Goal: Task Accomplishment & Management: Complete application form

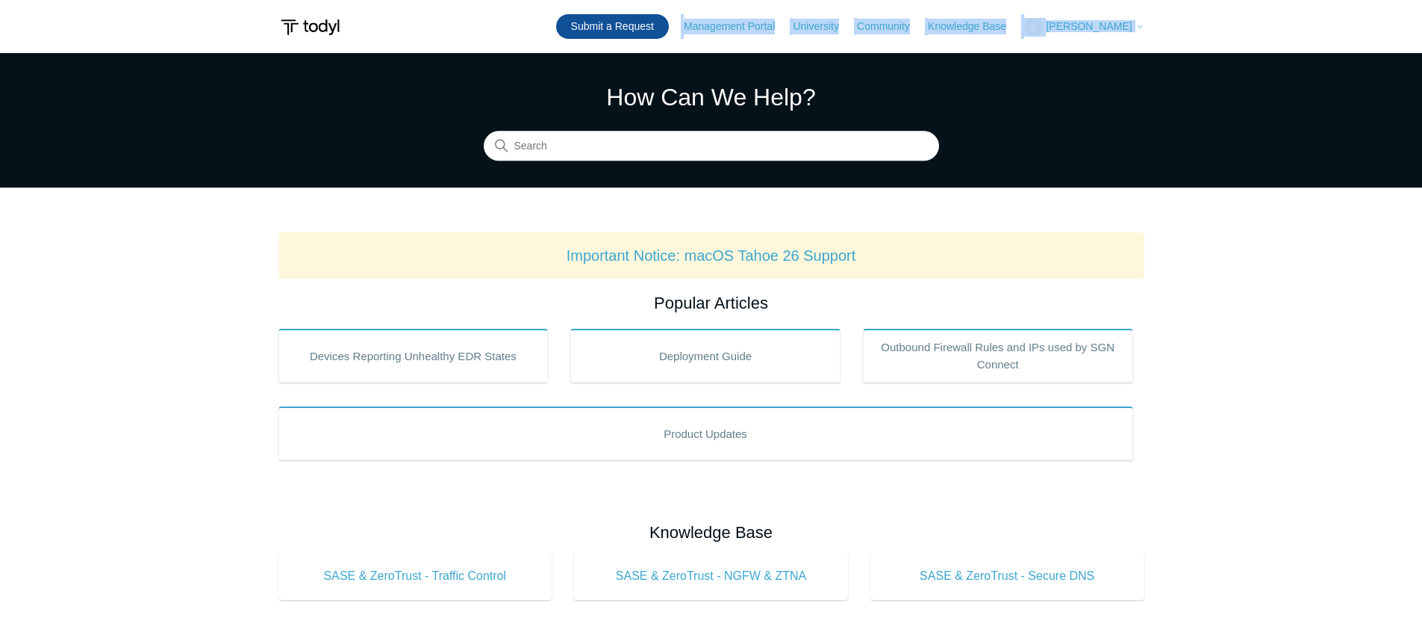
click at [662, 37] on header "Submit a Request Management Portal University Community Knowledge Base Aaron Lu…" at bounding box center [712, 26] width 866 height 53
click at [662, 31] on link "Submit a Request" at bounding box center [612, 26] width 113 height 25
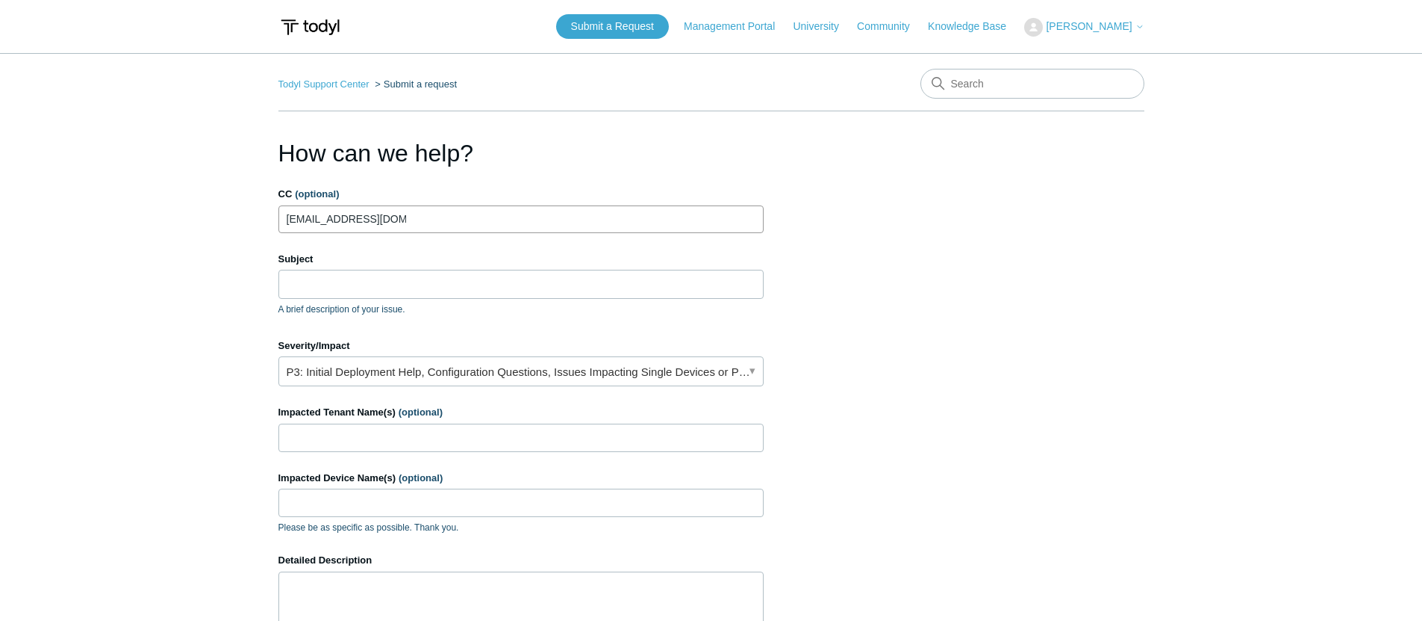
type input "alerts@cohelpdesk.com"
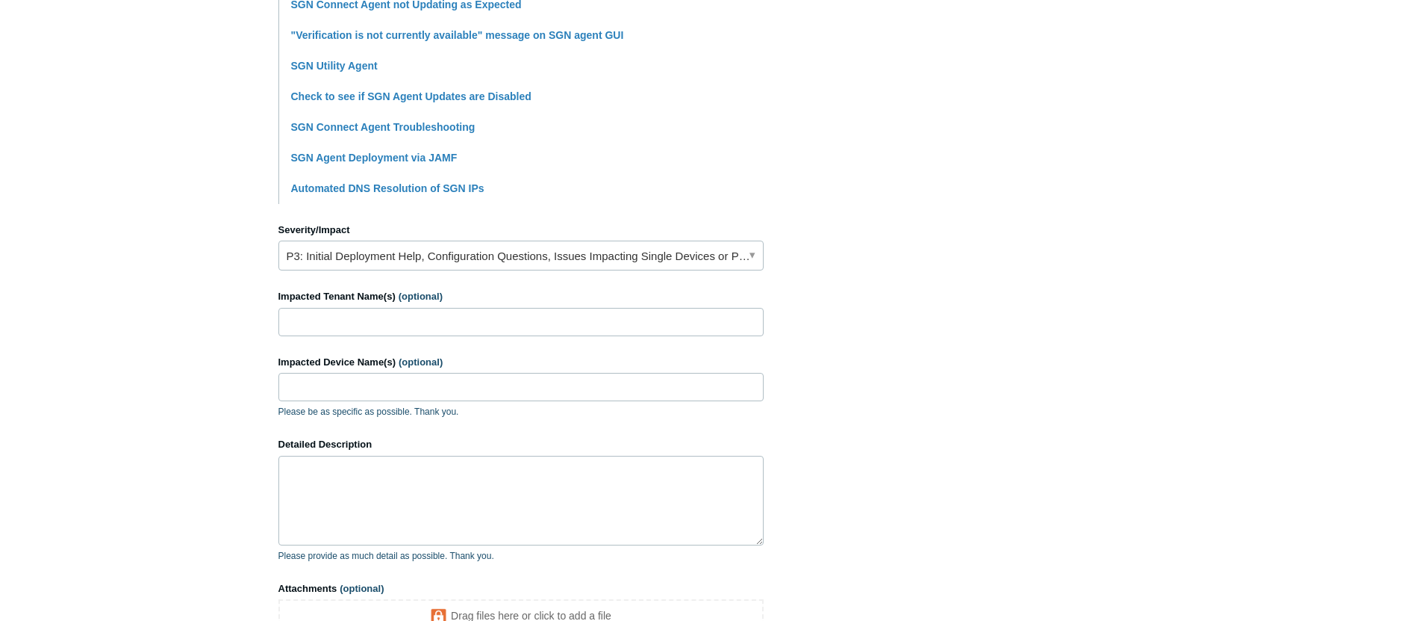
scroll to position [494, 0]
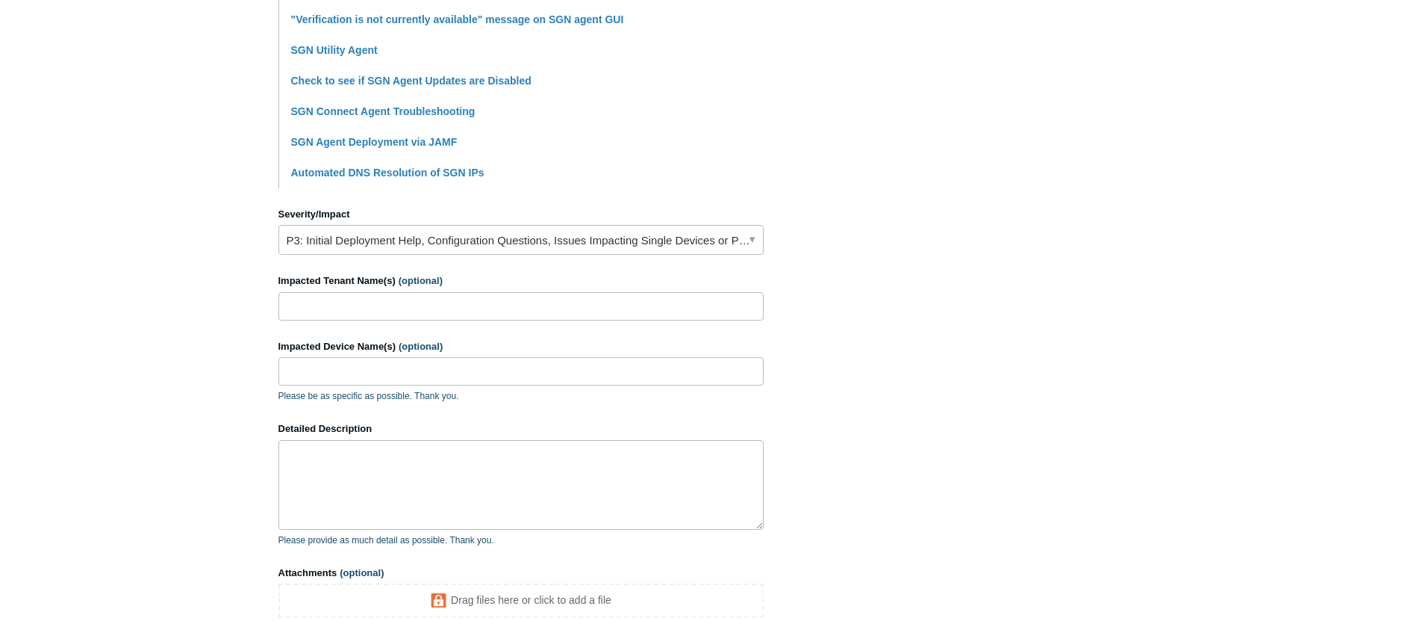
type input "SGN Agents not auto-updating"
click at [411, 302] on input "Impacted Tenant Name(s) (optional)" at bounding box center [521, 306] width 485 height 28
type input "ESKEW, Bruce L. CPA"
type input "Multiple"
click at [389, 478] on textarea "Detailed Description" at bounding box center [521, 485] width 485 height 90
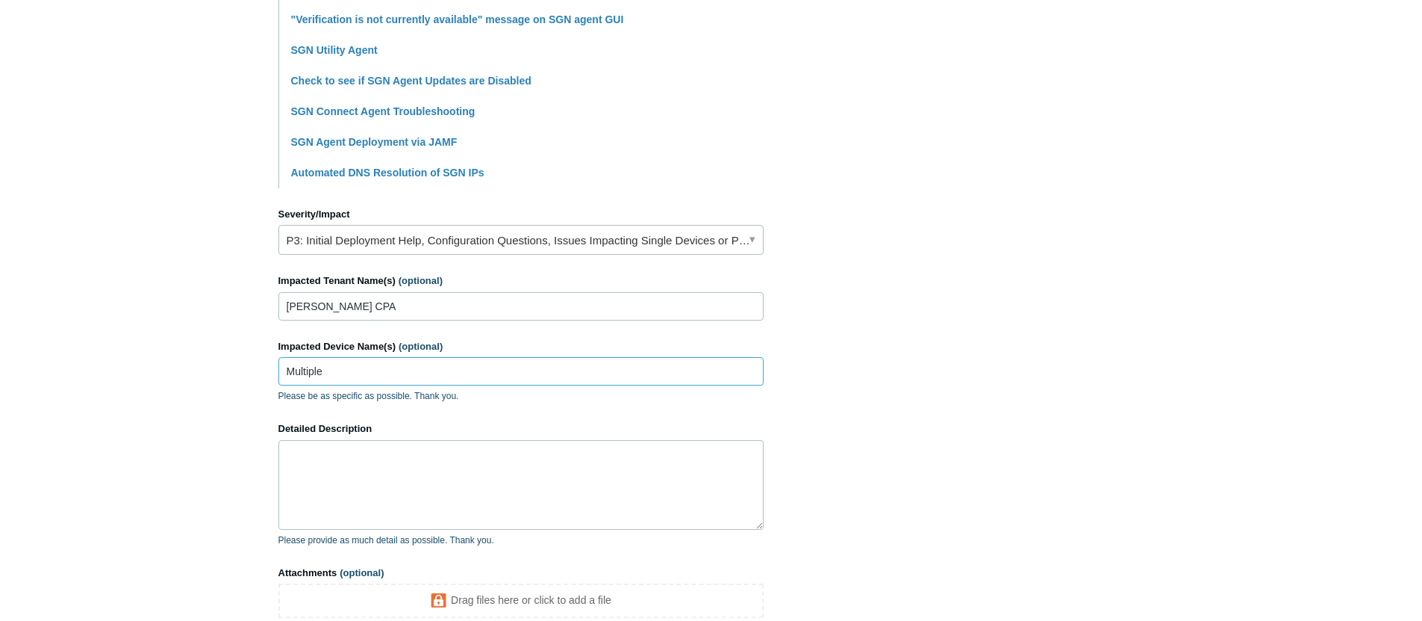
drag, startPoint x: 377, startPoint y: 369, endPoint x: 378, endPoint y: 376, distance: 7.5
click at [377, 370] on input "Multiple" at bounding box center [521, 371] width 485 height 28
click at [381, 444] on div "Detailed Description Please provide as much detail as possible. Thank you." at bounding box center [521, 483] width 485 height 125
click at [380, 452] on textarea "Detailed Description" at bounding box center [521, 485] width 485 height 90
click at [382, 368] on input "Multiple" at bounding box center [521, 371] width 485 height 28
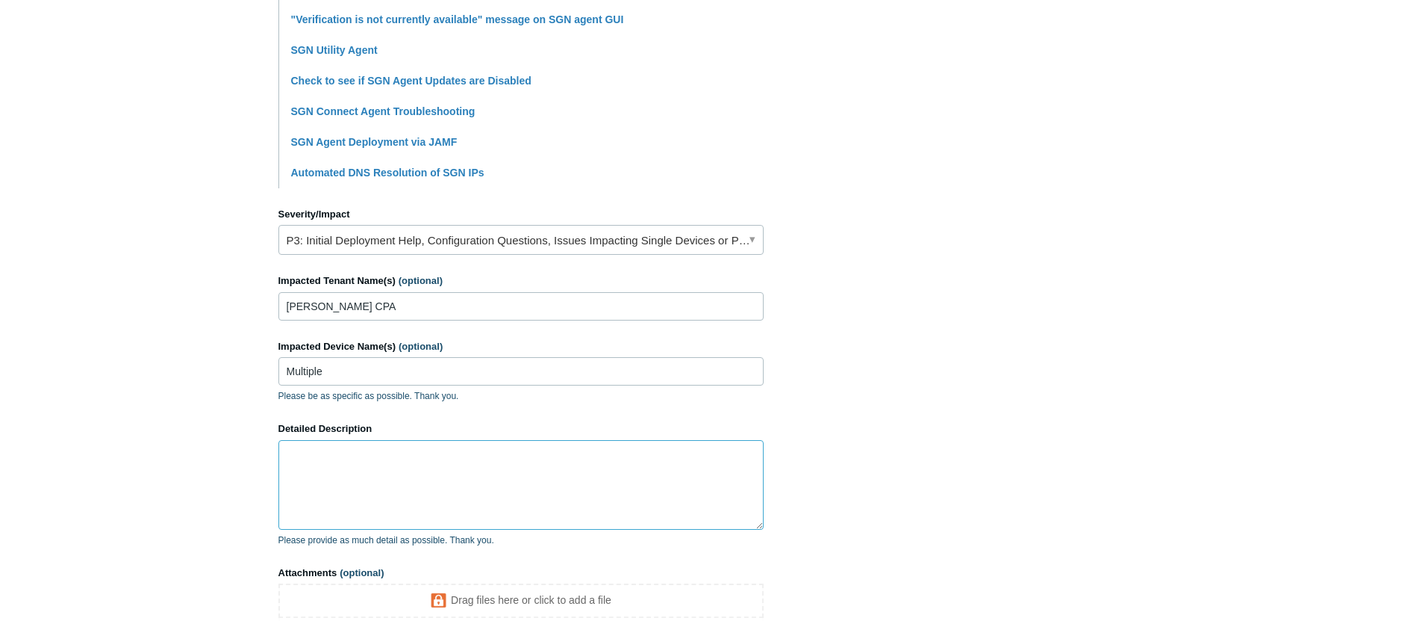
click at [381, 465] on textarea "Detailed Description" at bounding box center [521, 485] width 485 height 90
click at [385, 374] on input "Multiple" at bounding box center [521, 371] width 485 height 28
click at [387, 472] on textarea "Detailed Description" at bounding box center [521, 485] width 485 height 90
type textarea "Multiple agents e"
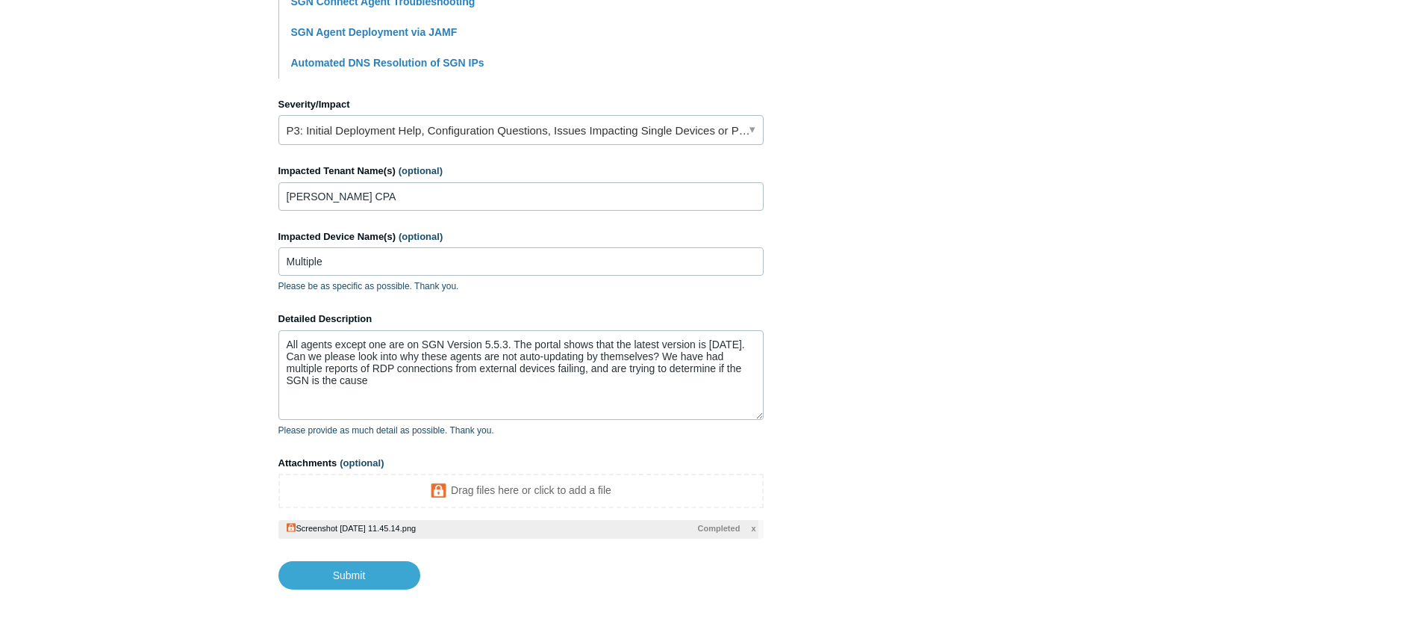
scroll to position [618, 0]
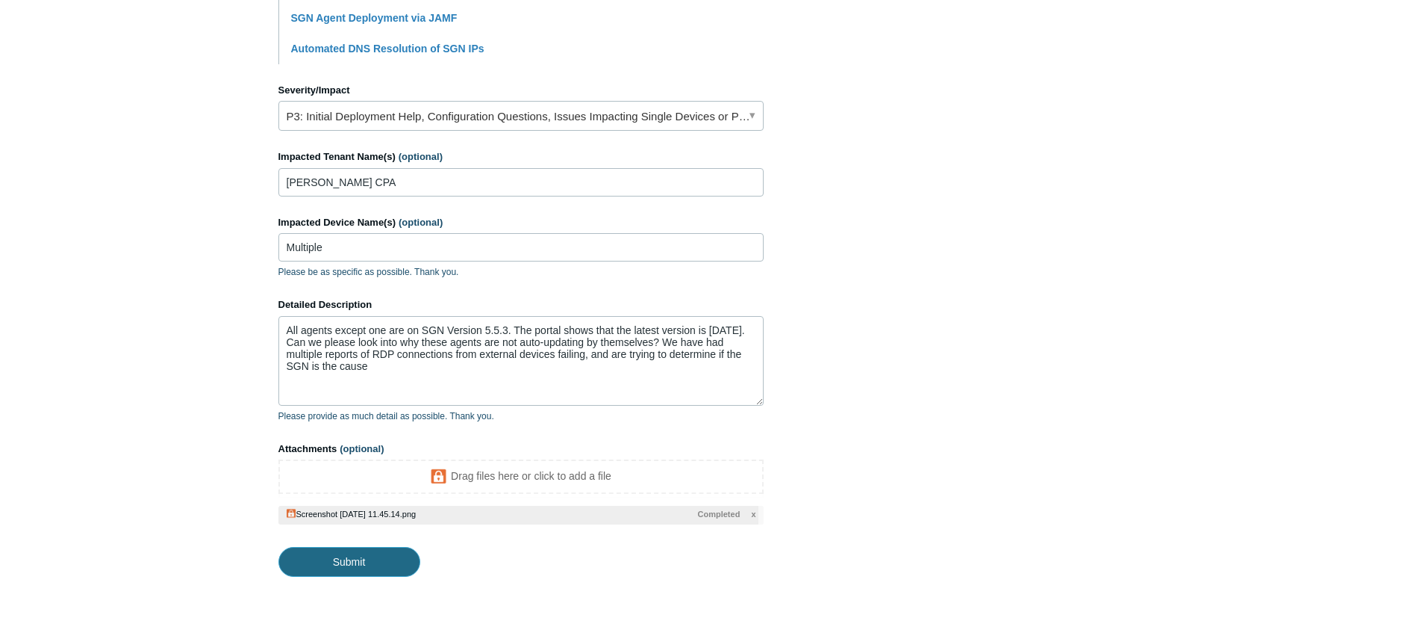
click at [349, 557] on input "Submit" at bounding box center [350, 562] width 142 height 30
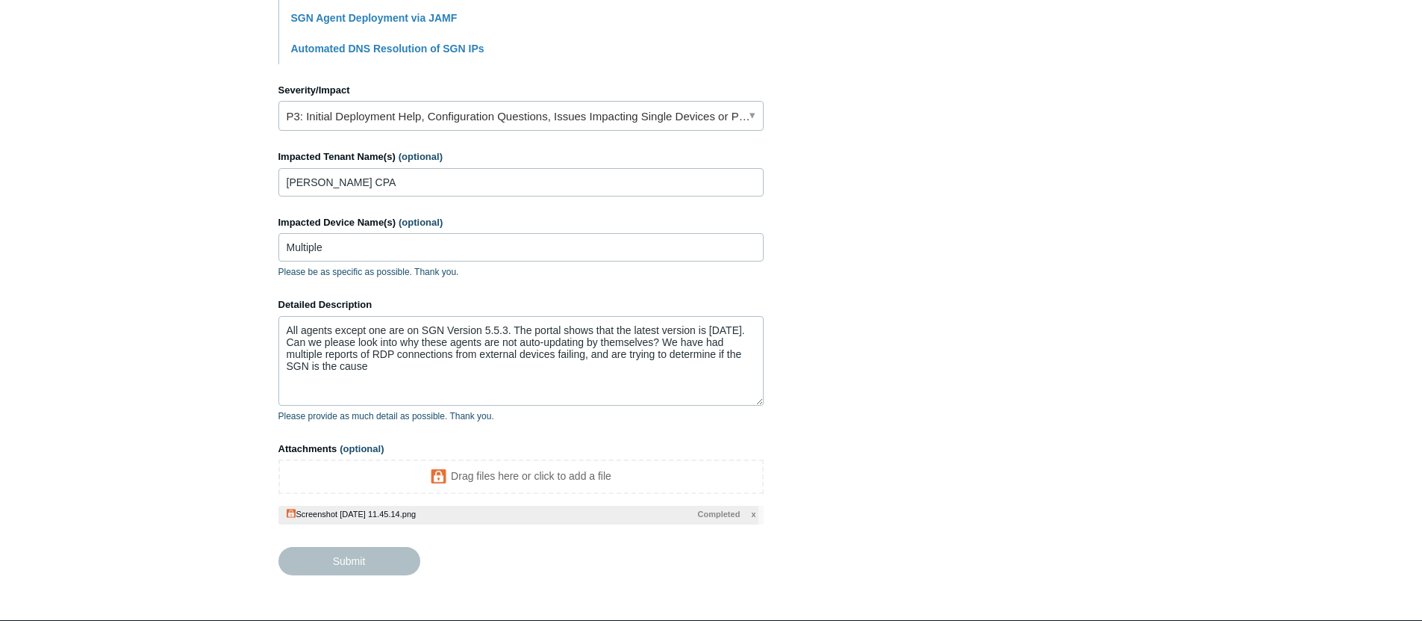
type textarea "All agents except one are on SGN Version 5.5.3. The portal shows that the lates…"
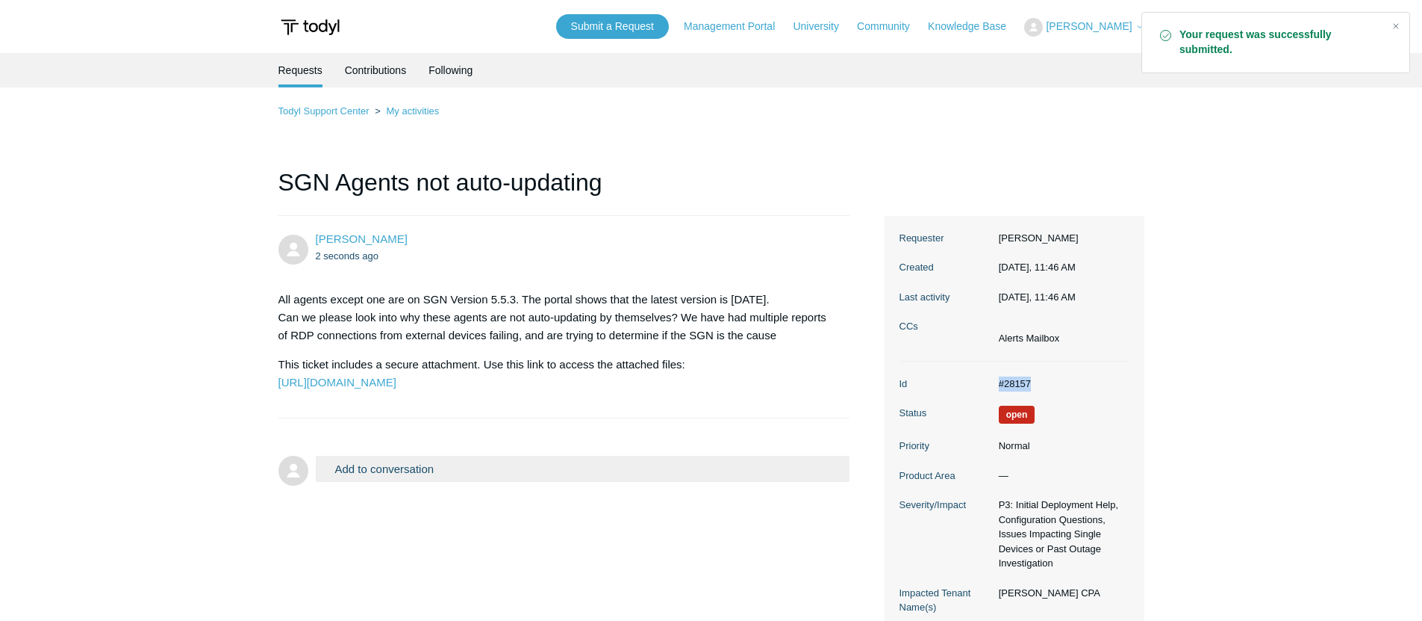
drag, startPoint x: 1033, startPoint y: 382, endPoint x: 999, endPoint y: 385, distance: 33.7
click at [999, 385] on dd "#28157" at bounding box center [1061, 383] width 138 height 15
copy dd "#28157"
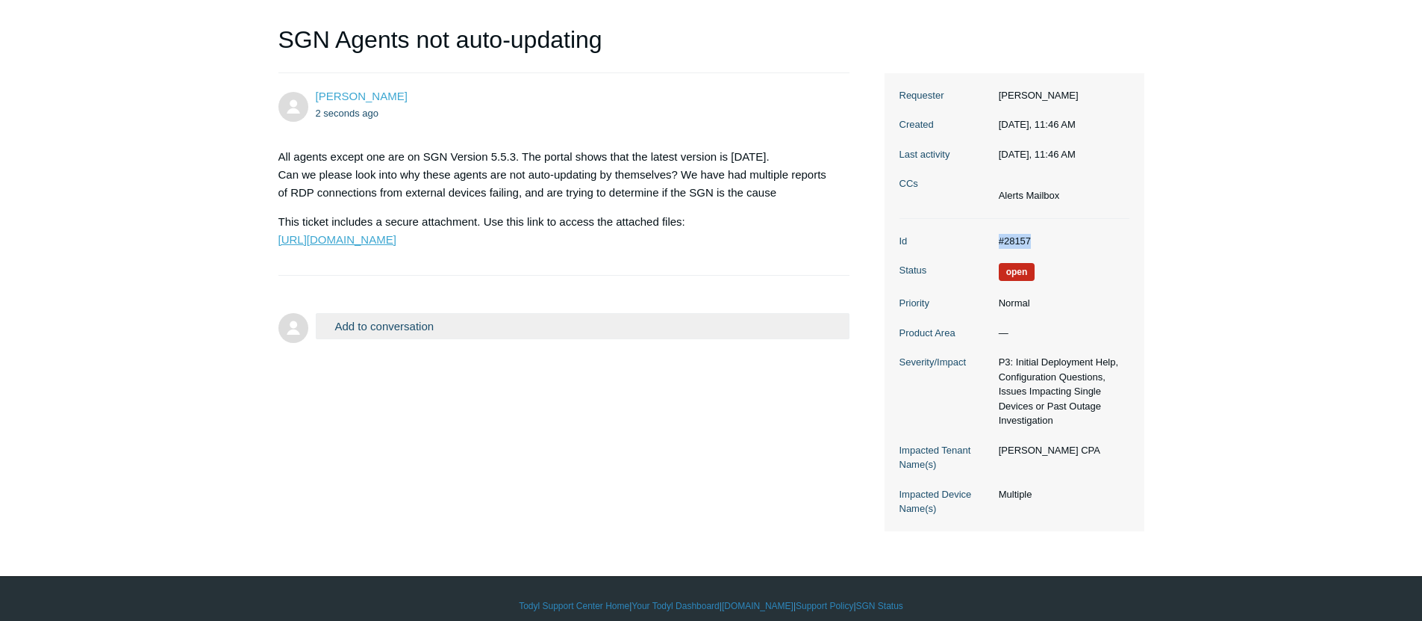
scroll to position [146, 0]
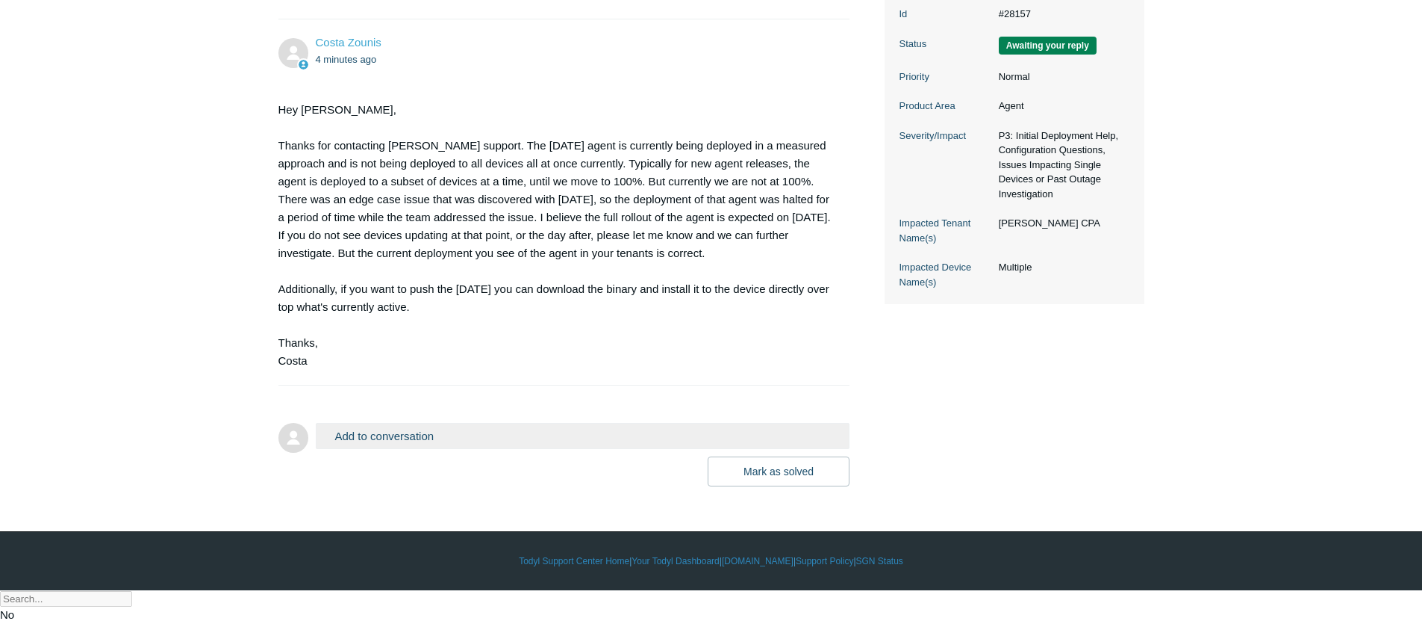
scroll to position [402, 0]
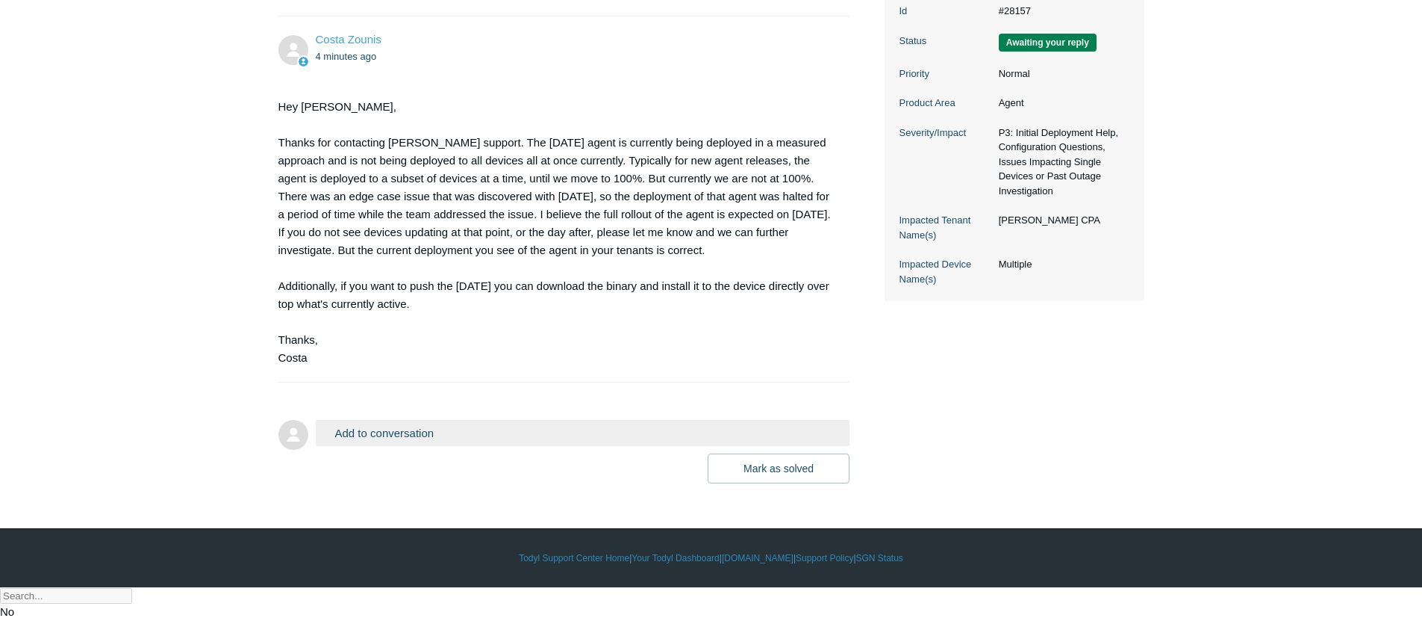
click at [461, 446] on button "Add to conversation" at bounding box center [583, 433] width 535 height 26
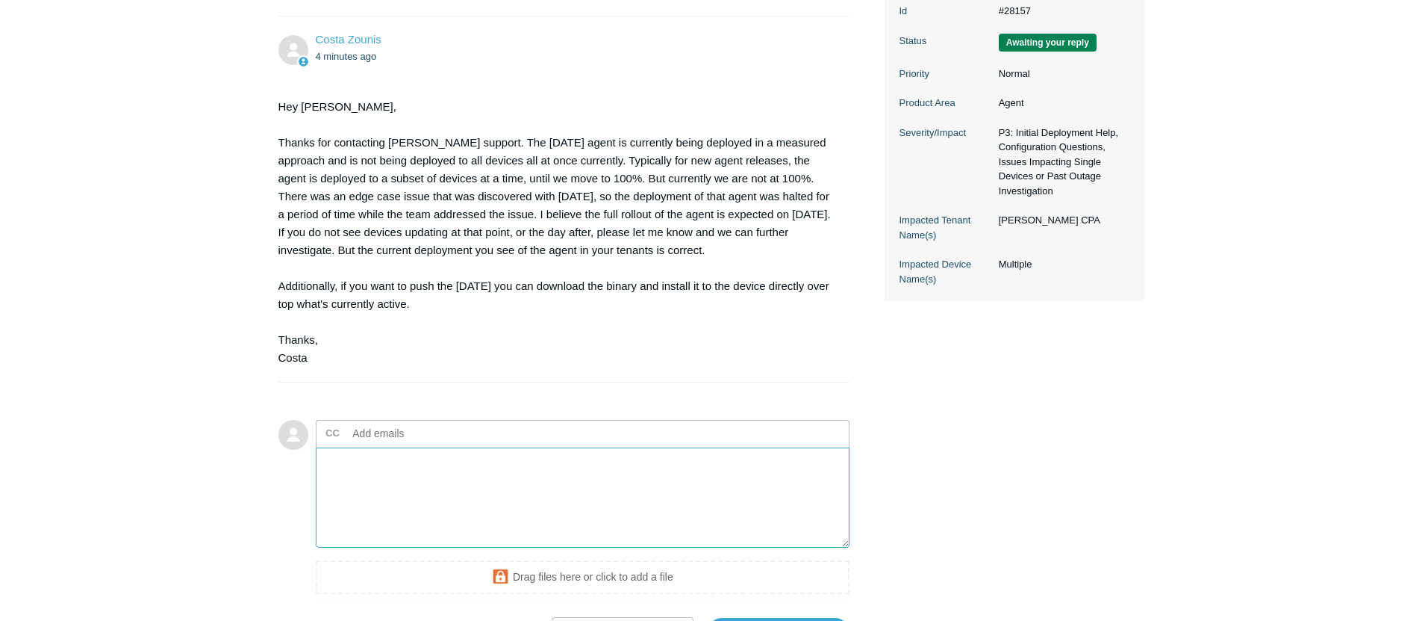
click at [496, 512] on textarea "Add your reply" at bounding box center [583, 497] width 535 height 101
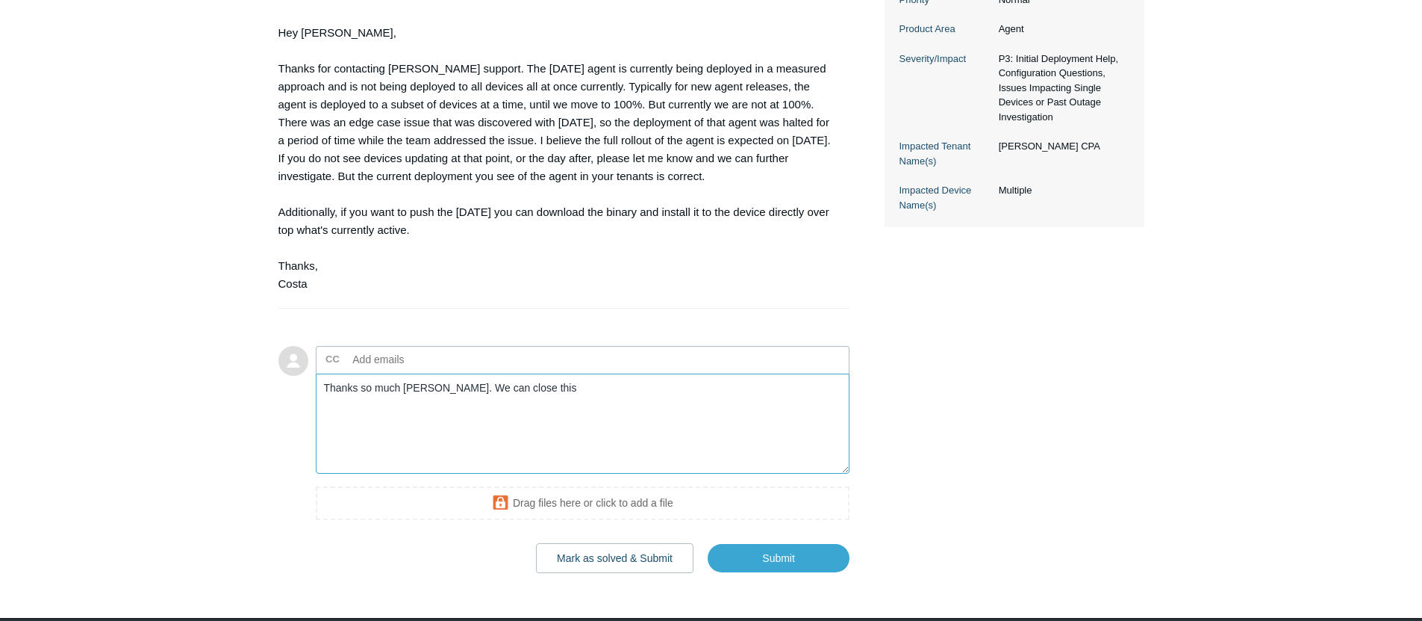
scroll to position [567, 0]
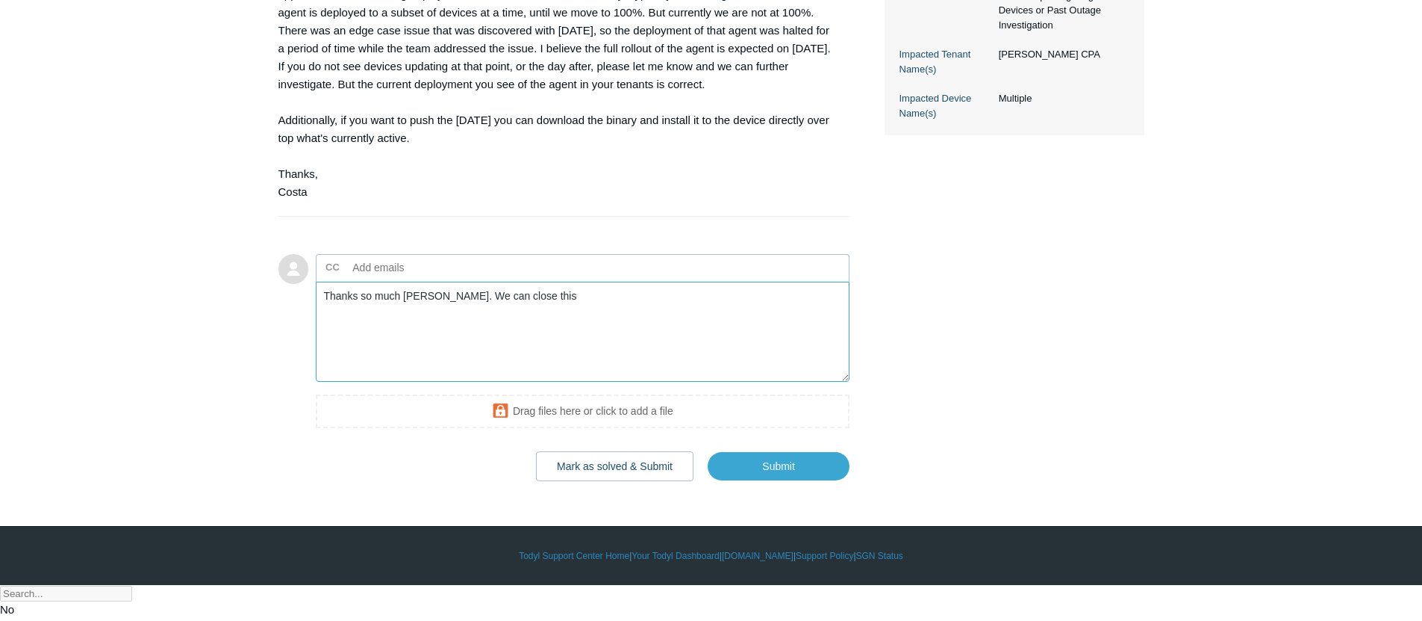
drag, startPoint x: 581, startPoint y: 376, endPoint x: 440, endPoint y: 335, distance: 147.0
click at [440, 335] on textarea "Thanks so much Costa. We can close this" at bounding box center [583, 332] width 535 height 101
type textarea "Thanks so much [PERSON_NAME]. I'll close this ticket for now, and open one for …"
click at [591, 481] on button "Mark as solved & Submit" at bounding box center [615, 466] width 158 height 30
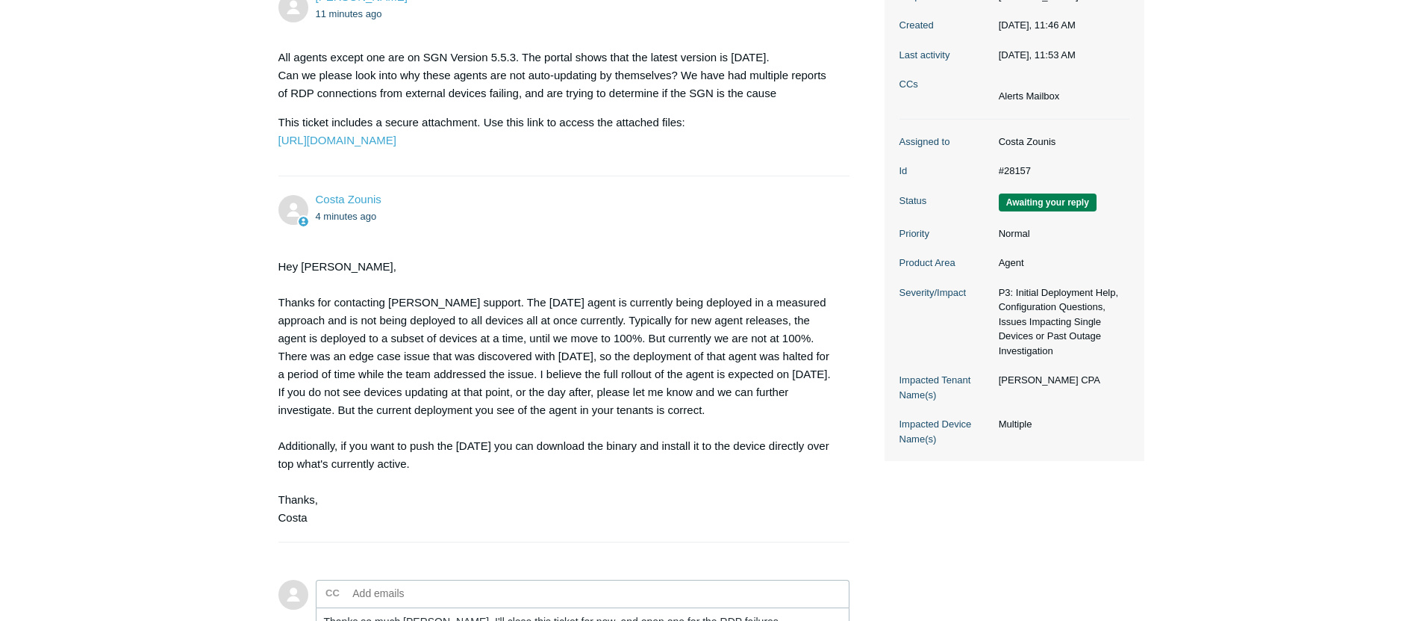
scroll to position [385, 0]
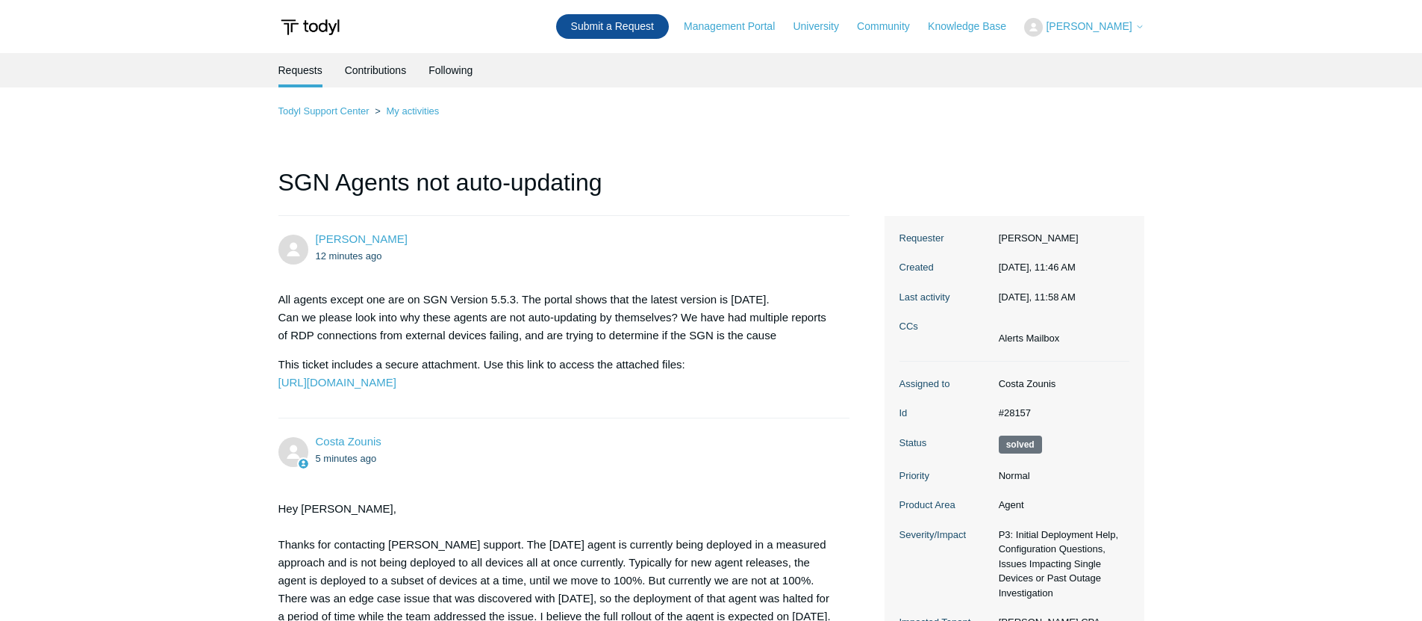
click at [650, 37] on link "Submit a Request" at bounding box center [612, 26] width 113 height 25
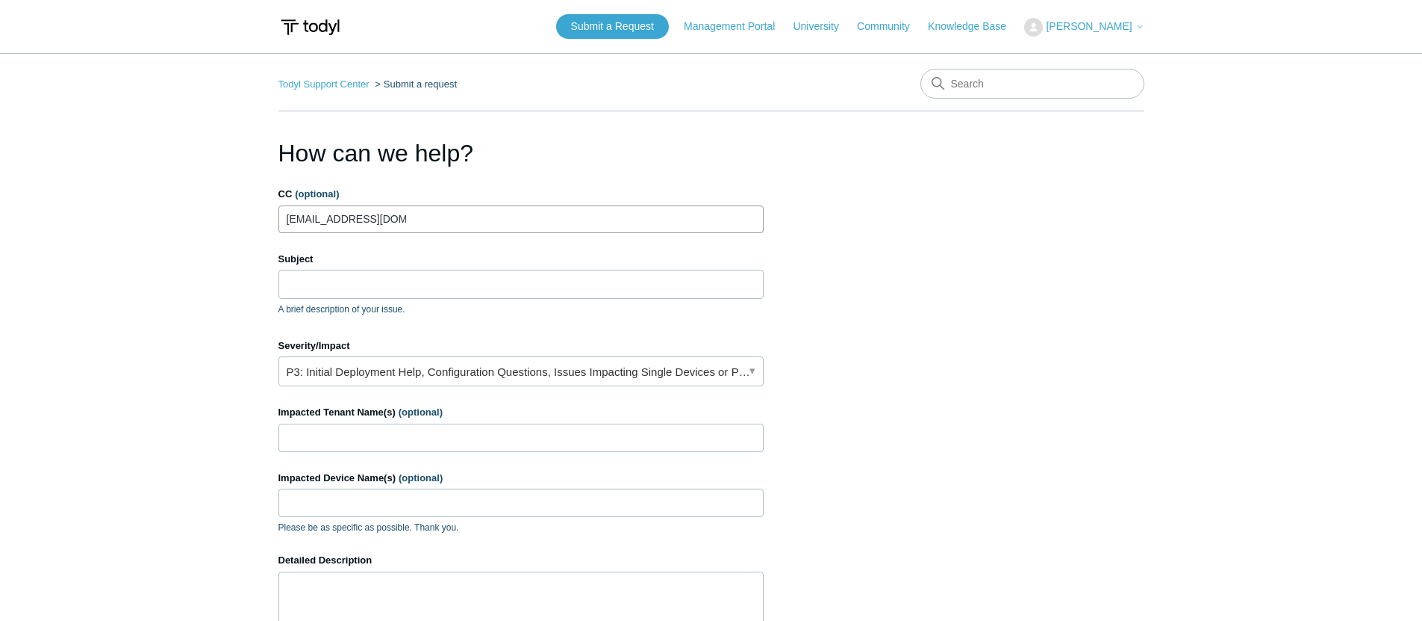
type input "alerts@cohelpdesk.com"
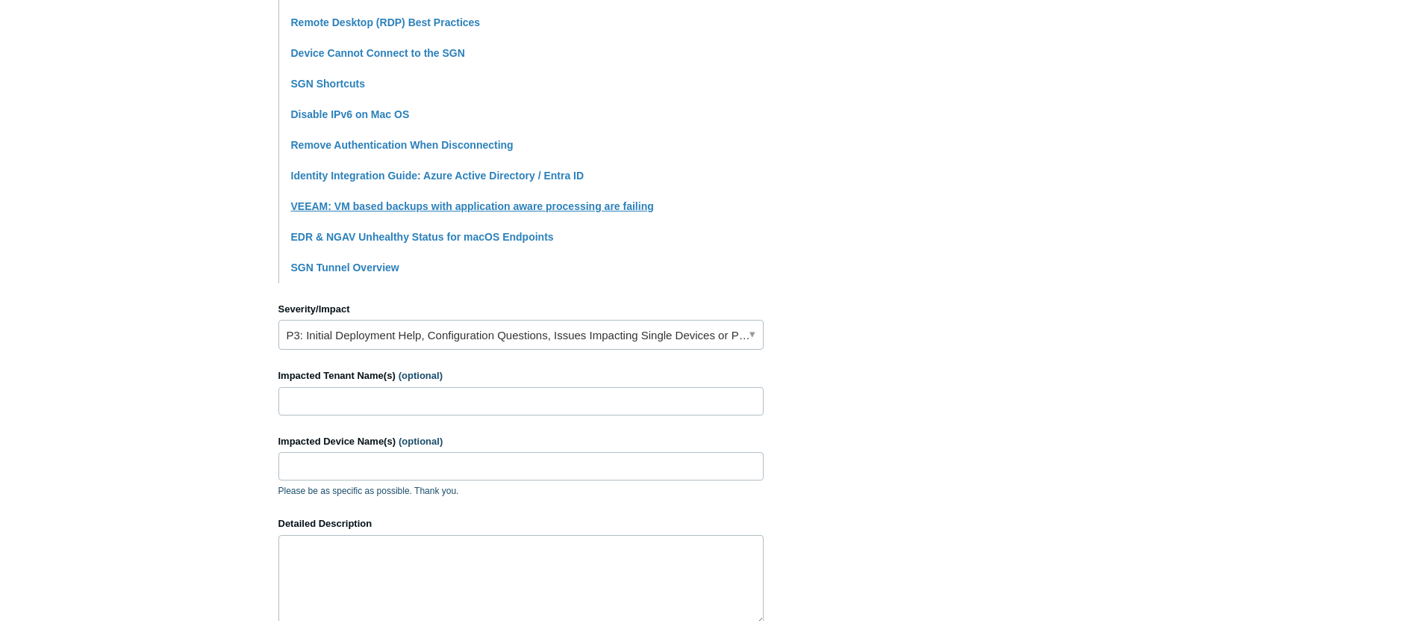
scroll to position [429, 0]
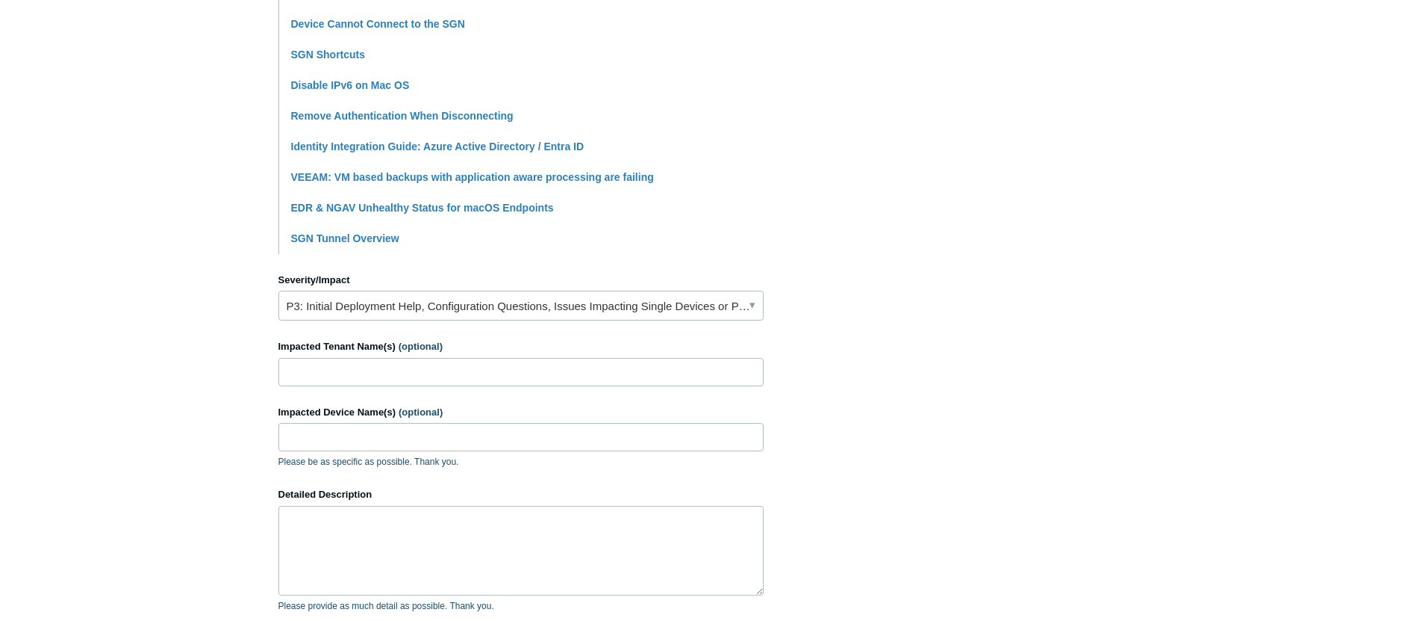
type input "RDP Connection getting disconnected, failing to connect"
click at [382, 362] on input "Impacted Tenant Name(s) (optional)" at bounding box center [521, 372] width 485 height 28
type input "[PERSON_NAME] CPA"
click at [422, 429] on input "Impacted Device Name(s) (optional)" at bounding box center [521, 437] width 485 height 28
paste input "ECPA25051003"
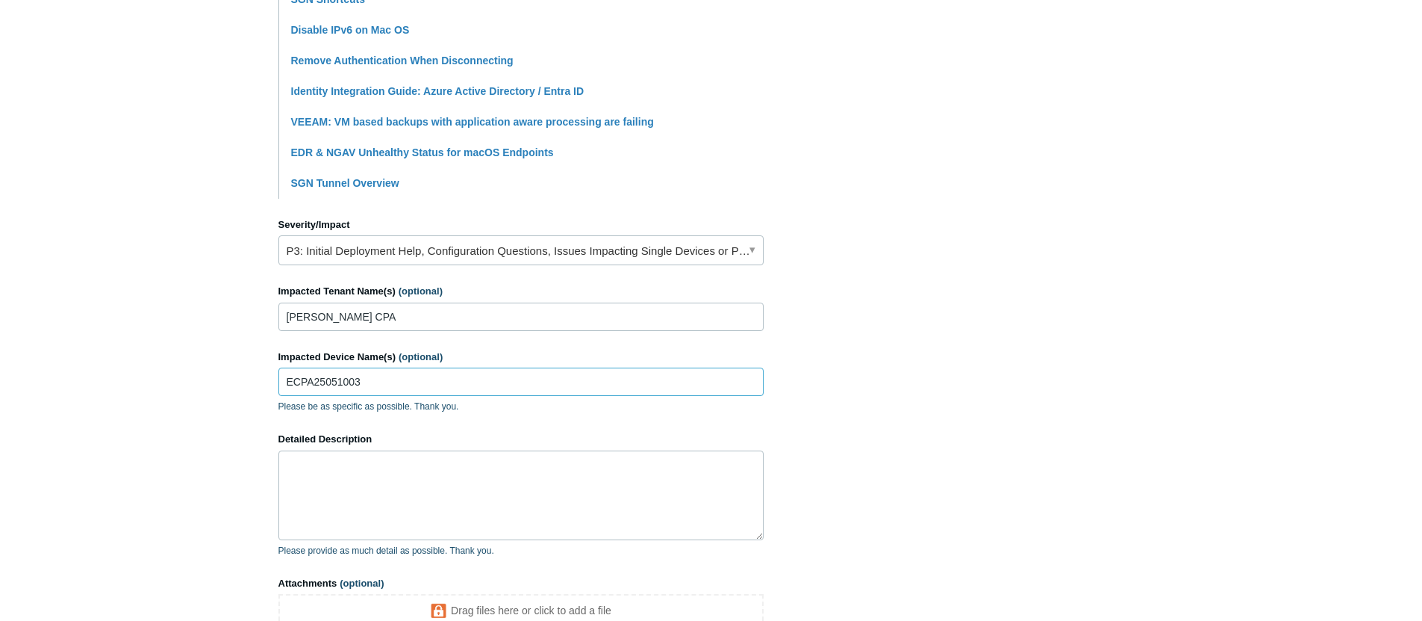
scroll to position [577, 0]
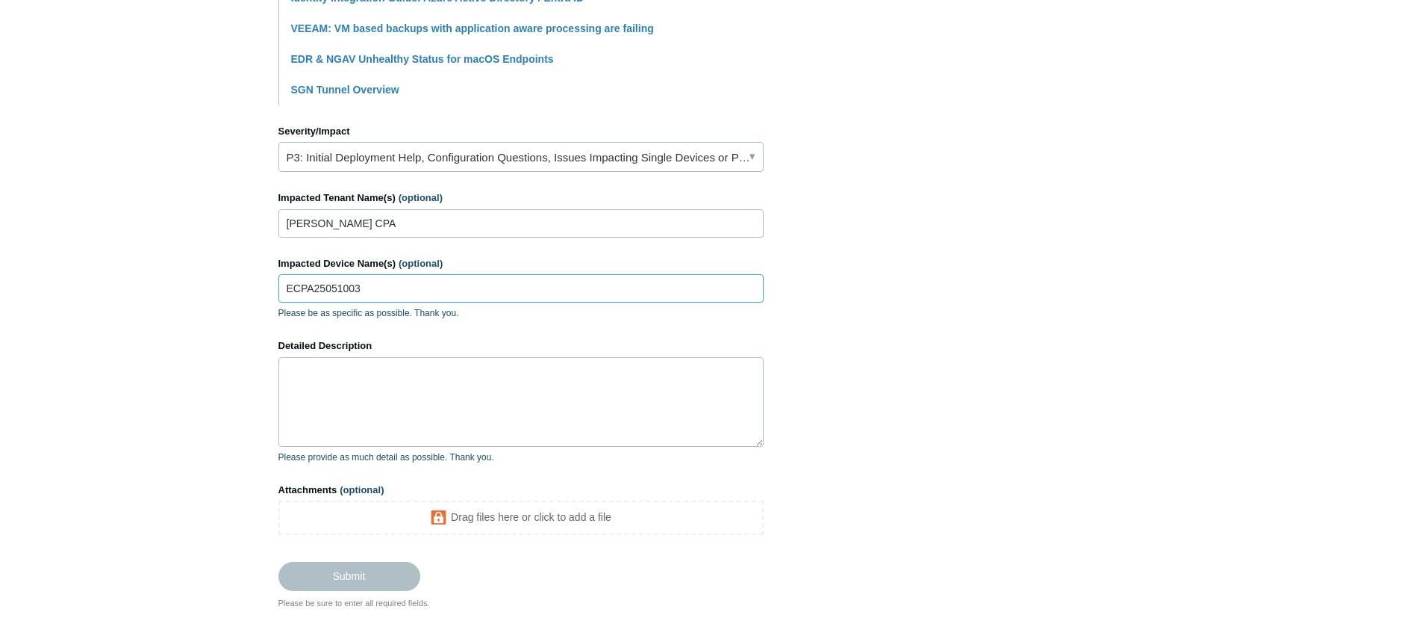
type input "ECPA25051003"
click at [398, 417] on textarea "Detailed Description" at bounding box center [521, 402] width 485 height 90
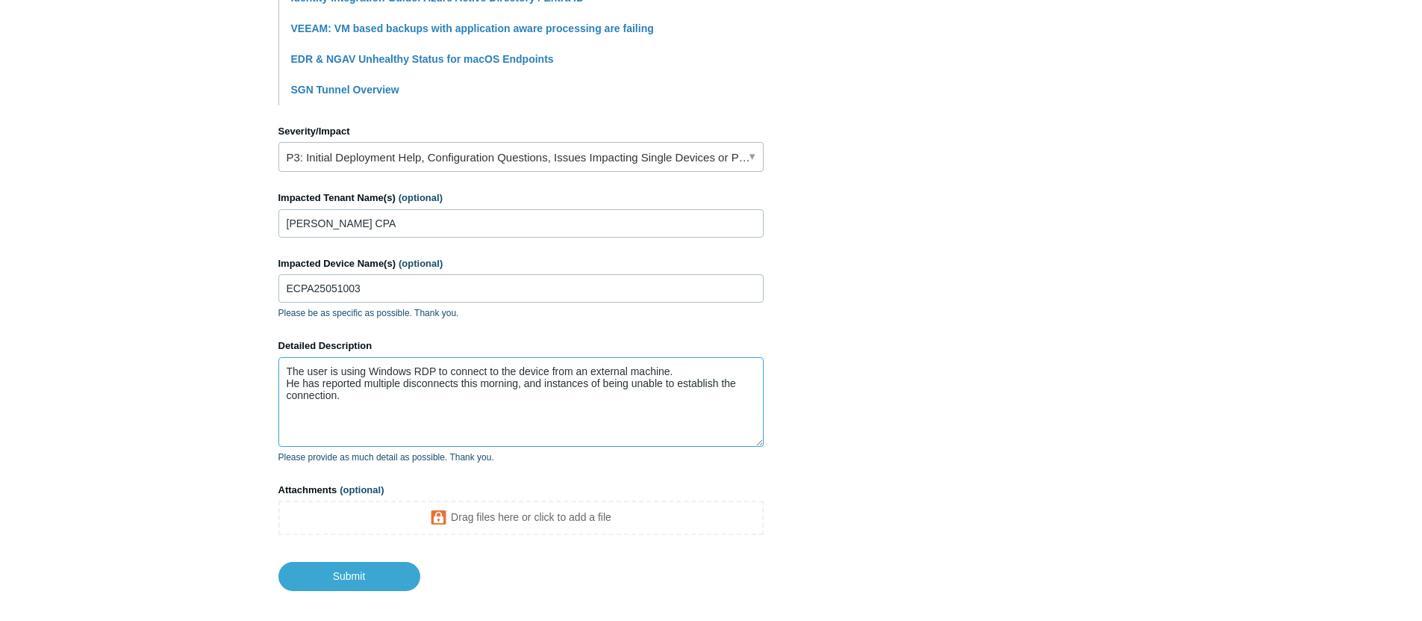
drag, startPoint x: 706, startPoint y: 379, endPoint x: 491, endPoint y: 407, distance: 216.9
click at [491, 407] on textarea "The user is using Windows RDP to connect to the device from an external machine…" at bounding box center [521, 402] width 485 height 90
click at [493, 408] on textarea "The user is using Windows RDP to connect to the device from an external machine…" at bounding box center [521, 402] width 485 height 90
paste textarea "Ninja RMM Rendezvous Points"
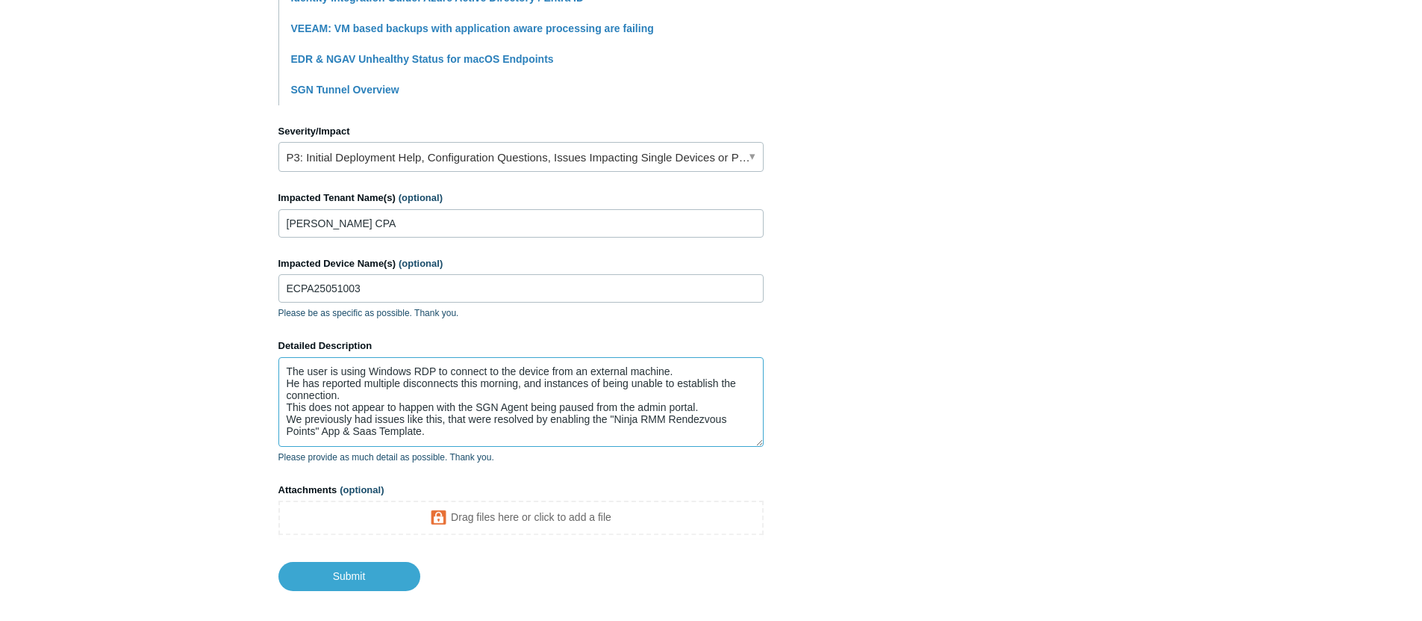
scroll to position [4, 0]
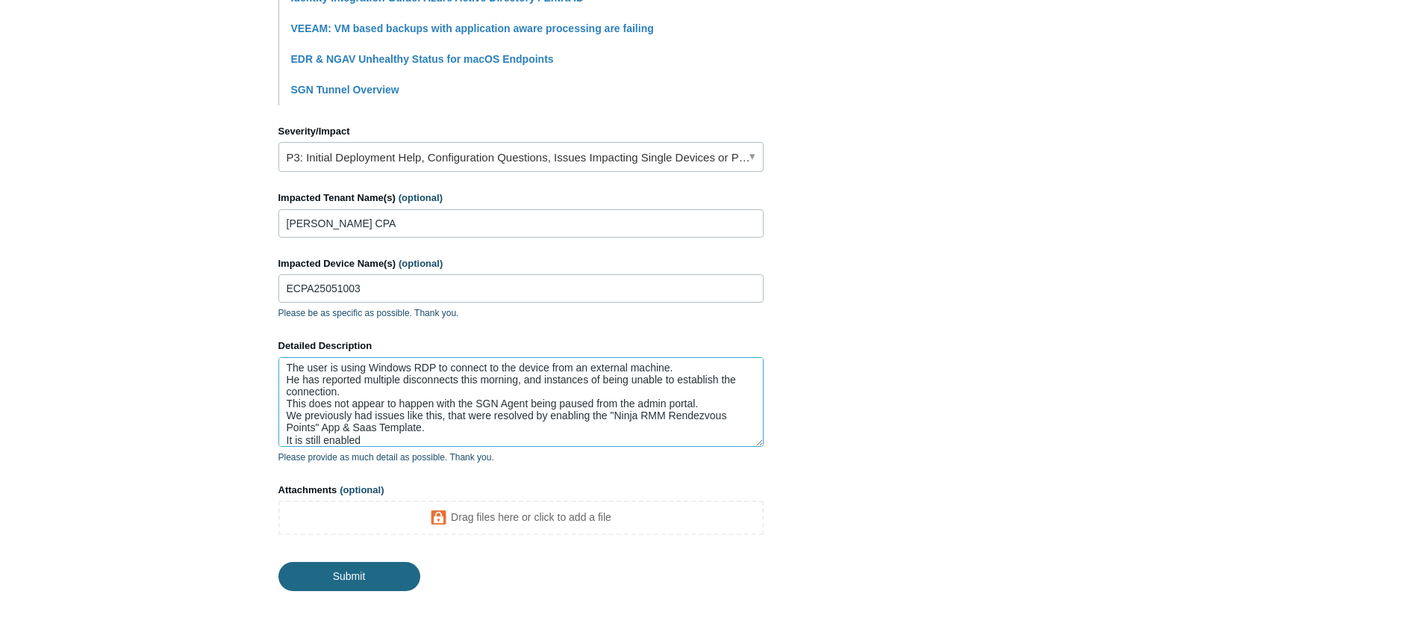
type textarea "The user is using Windows RDP to connect to the device from an external machine…"
click at [344, 582] on input "Submit" at bounding box center [350, 577] width 142 height 30
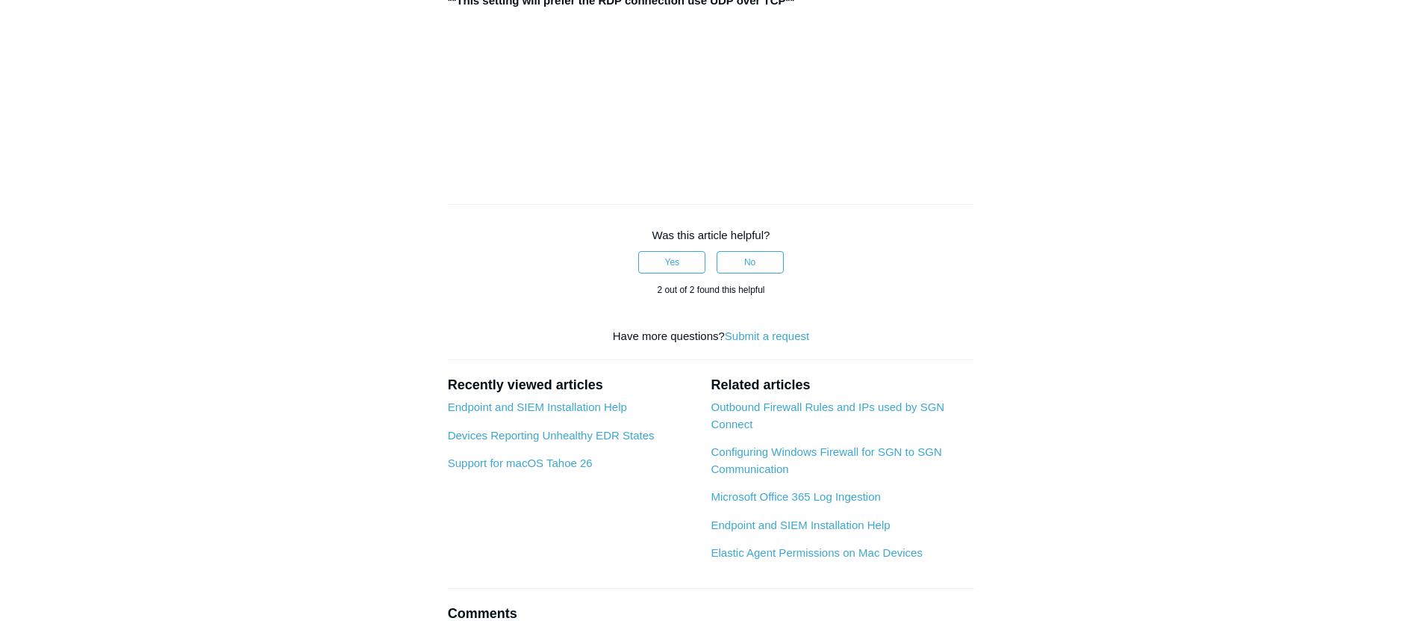
scroll to position [1331, 0]
